Goal: Share content: Share content

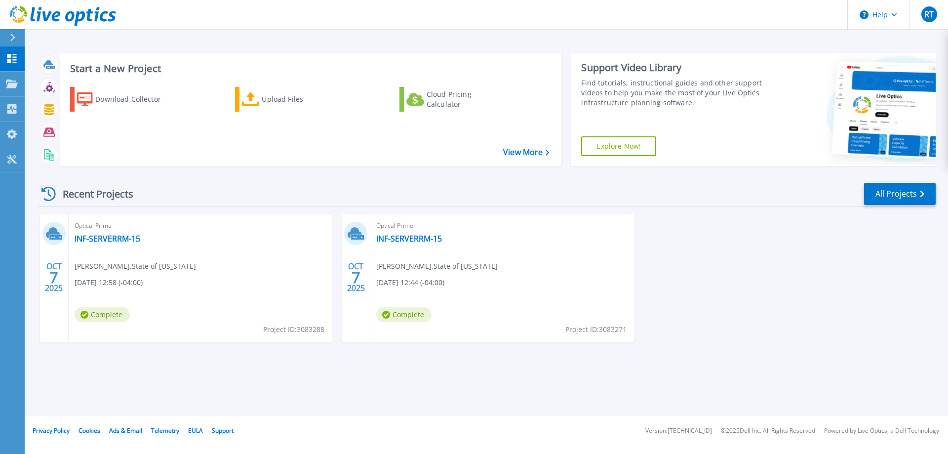
click at [271, 192] on div "Recent Projects All Projects" at bounding box center [486, 194] width 897 height 25
click at [144, 272] on div "Optical Prime INF-SERVERRM-15 Rain [PERSON_NAME] , State of [US_STATE] [DATE] 1…" at bounding box center [200, 278] width 263 height 128
click at [108, 236] on link "INF-SERVERRM-15" at bounding box center [108, 238] width 66 height 10
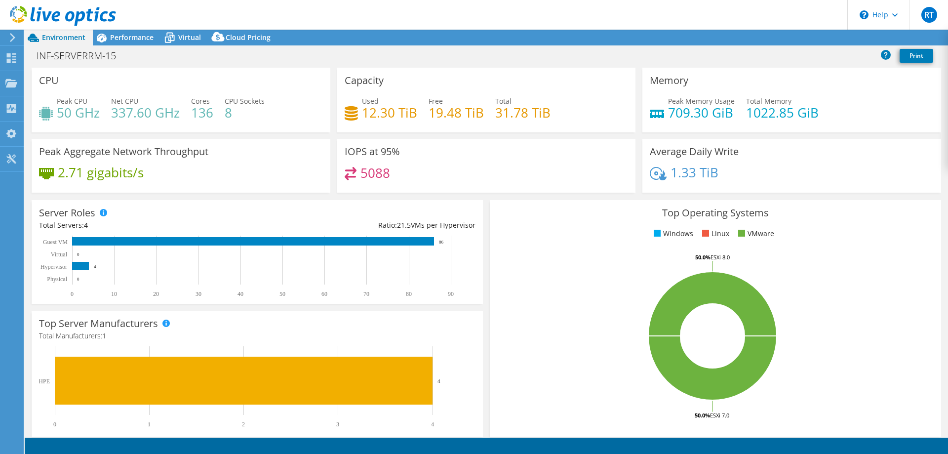
select select "USD"
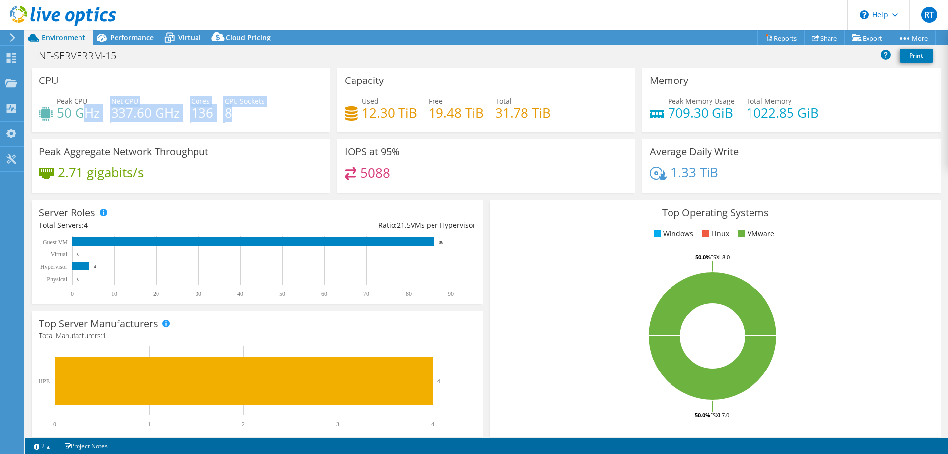
drag, startPoint x: 106, startPoint y: 115, endPoint x: 263, endPoint y: 107, distance: 157.1
click at [263, 107] on div "Peak CPU 50 GHz Net CPU 337.60 GHz Cores 136 CPU Sockets 8" at bounding box center [181, 112] width 284 height 32
click at [273, 114] on div "Peak CPU 50 GHz Net CPU 337.60 GHz Cores 136 CPU Sockets 8" at bounding box center [181, 112] width 284 height 32
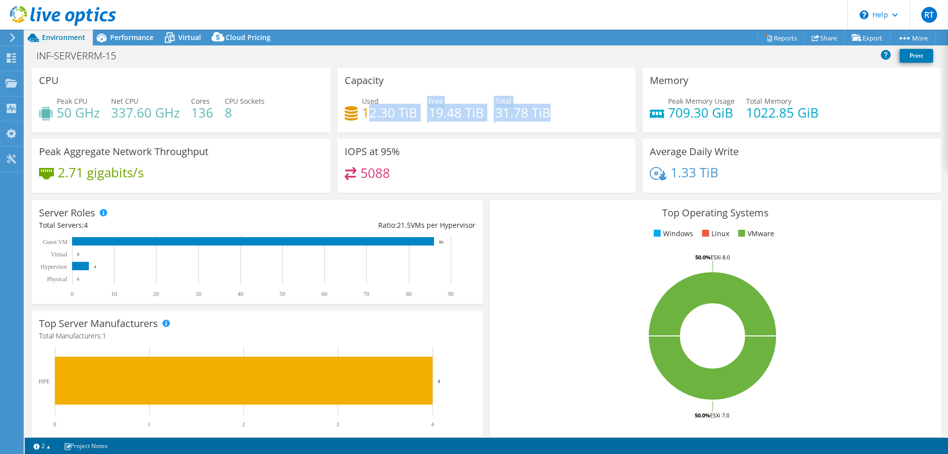
drag, startPoint x: 574, startPoint y: 110, endPoint x: 384, endPoint y: 123, distance: 190.5
click at [368, 117] on div "Used 12.30 TiB Free 19.48 TiB Total 31.78 TiB" at bounding box center [487, 112] width 284 height 32
click at [593, 173] on div "5088" at bounding box center [487, 177] width 284 height 21
click at [569, 269] on rect at bounding box center [712, 335] width 431 height 173
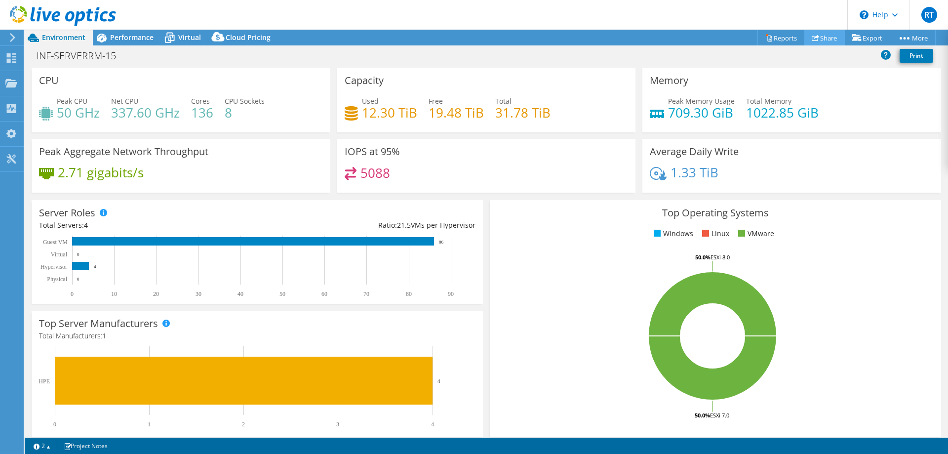
click at [818, 37] on link "Share" at bounding box center [824, 37] width 40 height 15
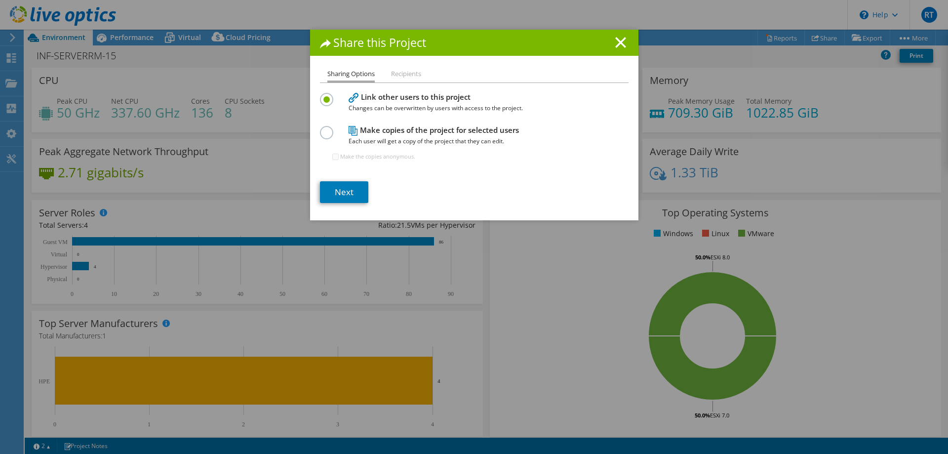
click at [398, 72] on li "Recipients" at bounding box center [406, 74] width 30 height 12
click at [346, 191] on link "Next" at bounding box center [344, 192] width 48 height 22
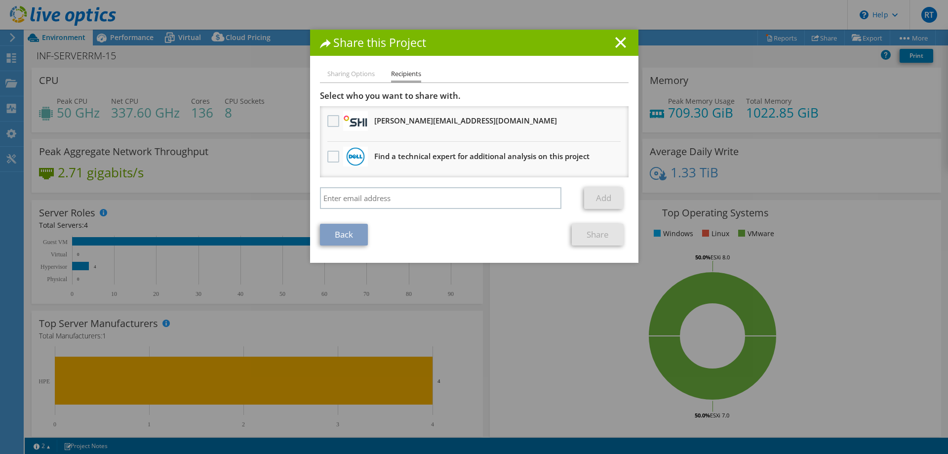
click at [333, 120] on label at bounding box center [334, 121] width 14 height 12
click at [0, 0] on input "checkbox" at bounding box center [0, 0] width 0 height 0
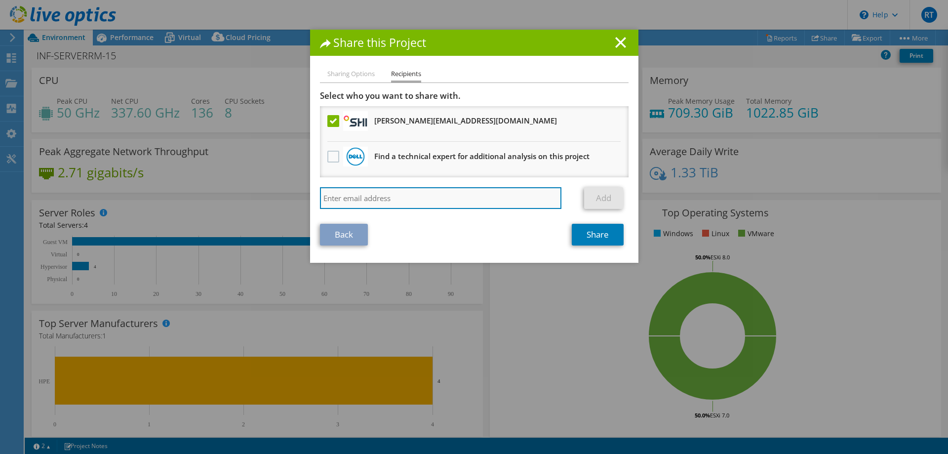
click at [355, 204] on input "search" at bounding box center [441, 198] width 242 height 22
drag, startPoint x: 415, startPoint y: 200, endPoint x: 255, endPoint y: 204, distance: 159.5
click at [320, 204] on input "[EMAIL_ADDRESS][DOMAIN_NAME][US_STATE]" at bounding box center [441, 198] width 242 height 22
type input "[PERSON_NAME][EMAIL_ADDRESS][PERSON_NAME][DOMAIN_NAME]"
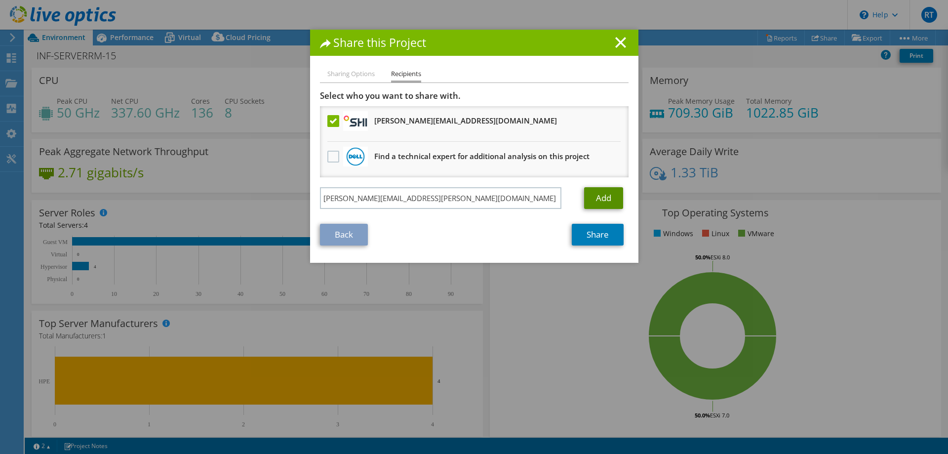
click at [603, 197] on link "Add" at bounding box center [603, 198] width 39 height 22
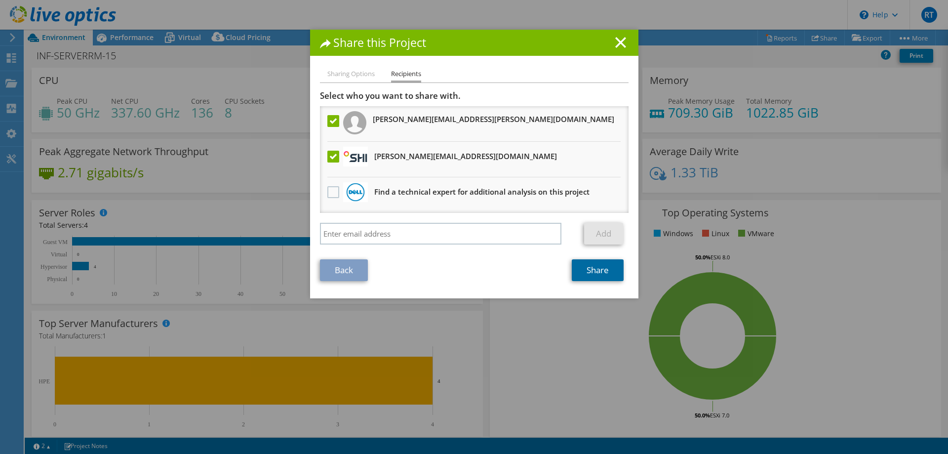
click at [587, 271] on link "Share" at bounding box center [598, 270] width 52 height 22
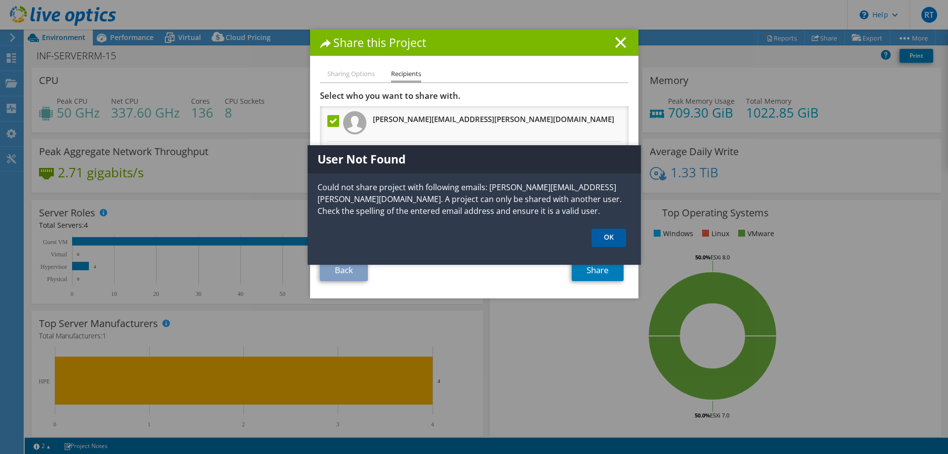
click at [619, 238] on link "OK" at bounding box center [608, 238] width 35 height 18
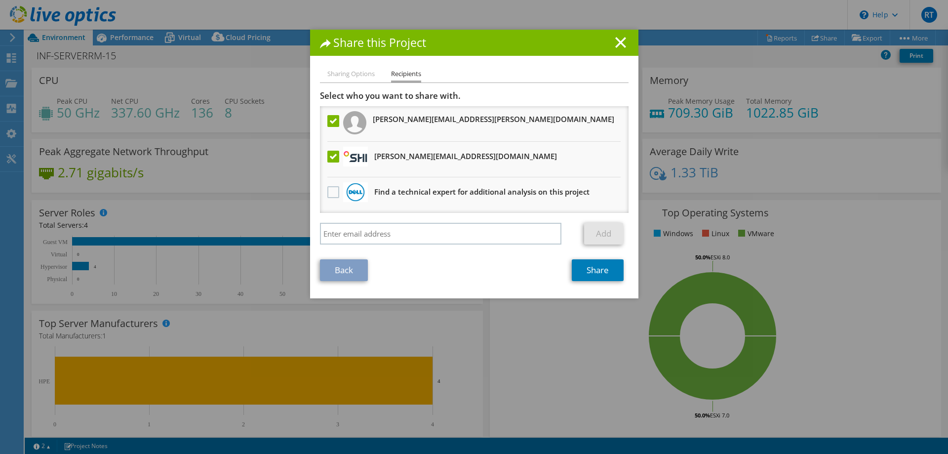
click at [333, 119] on label at bounding box center [334, 121] width 14 height 12
click at [0, 0] on input "checkbox" at bounding box center [0, 0] width 0 height 0
click at [609, 275] on link "Share" at bounding box center [598, 270] width 52 height 22
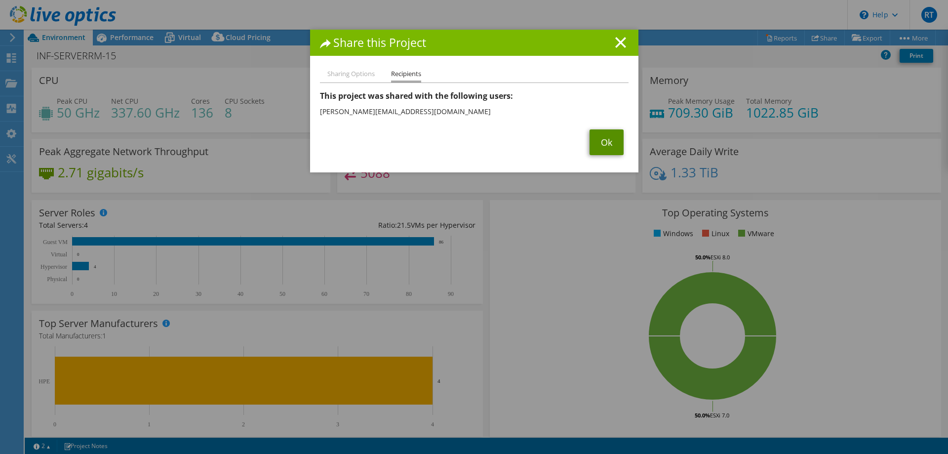
click at [606, 146] on link "Ok" at bounding box center [606, 142] width 34 height 26
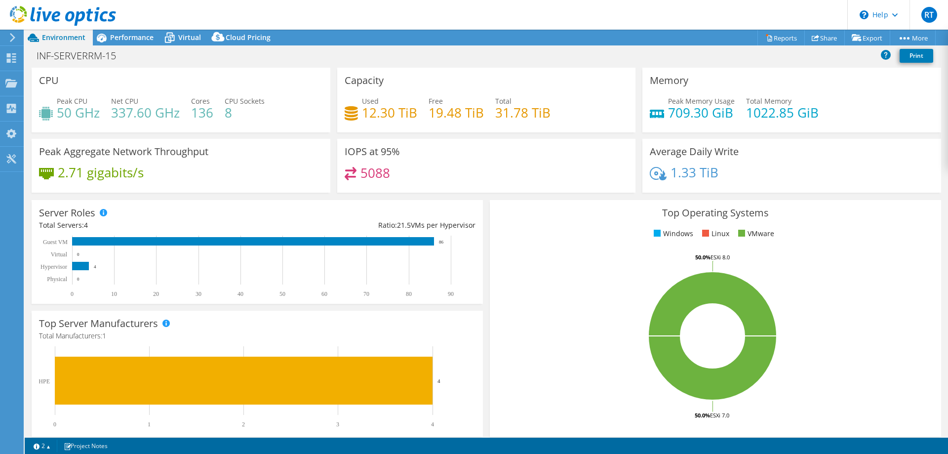
click at [522, 270] on rect at bounding box center [712, 335] width 431 height 173
drag, startPoint x: 400, startPoint y: 178, endPoint x: 351, endPoint y: 154, distance: 55.0
click at [351, 154] on div "IOPS at 95% 5088" at bounding box center [486, 166] width 299 height 54
click at [422, 160] on div "IOPS at 95% 5088" at bounding box center [486, 166] width 299 height 54
drag, startPoint x: 415, startPoint y: 176, endPoint x: 338, endPoint y: 170, distance: 77.2
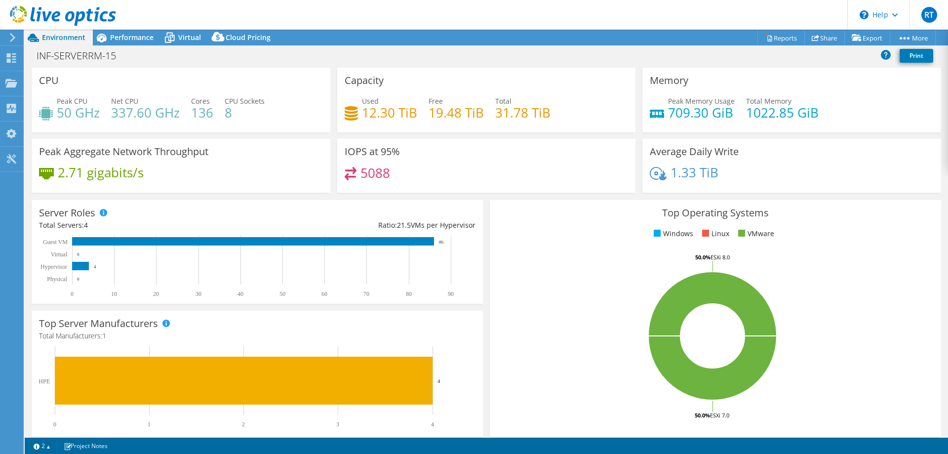
click at [338, 170] on div "IOPS at 95% 5088" at bounding box center [486, 166] width 299 height 54
click at [475, 165] on div "IOPS at 95% 5088" at bounding box center [486, 166] width 299 height 54
